Goal: Information Seeking & Learning: Find specific page/section

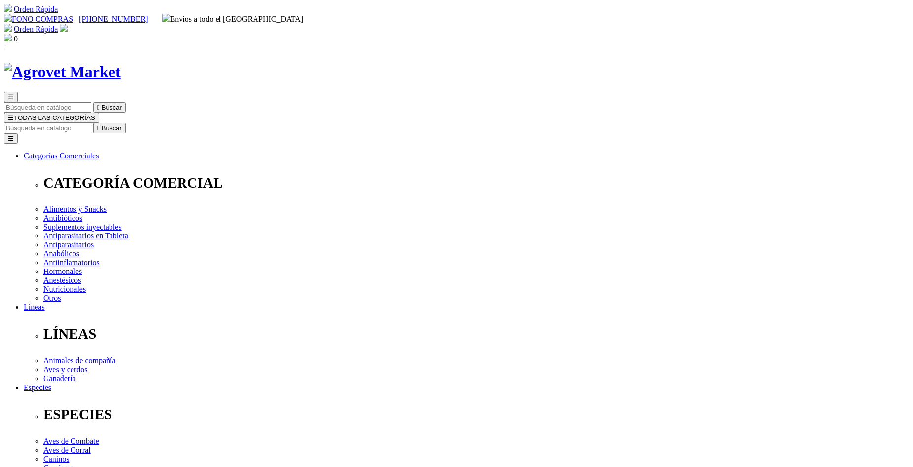
click at [91, 123] on input "Buscar" at bounding box center [47, 128] width 87 height 10
type input "aves"
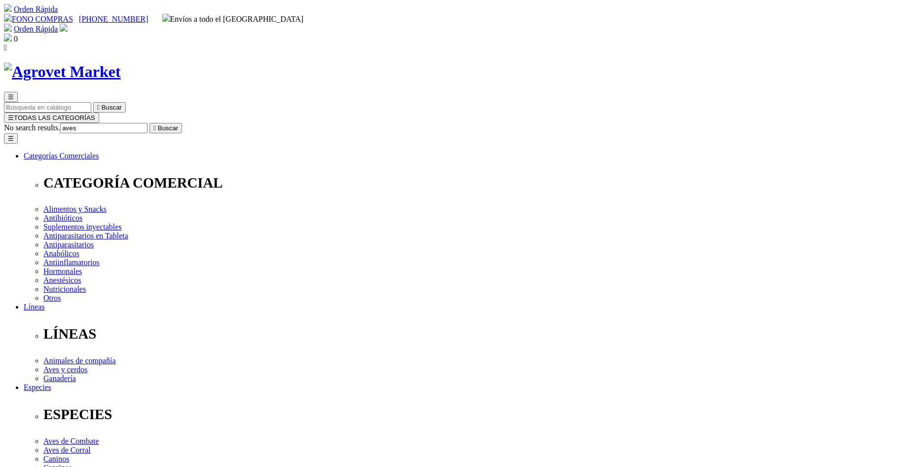
click at [156, 124] on icon "" at bounding box center [154, 127] width 2 height 7
click at [91, 123] on input "aves" at bounding box center [47, 128] width 87 height 10
type input "a"
type input "palomas"
click at [149, 123] on button " Buscar" at bounding box center [165, 128] width 33 height 10
